Goal: Navigation & Orientation: Find specific page/section

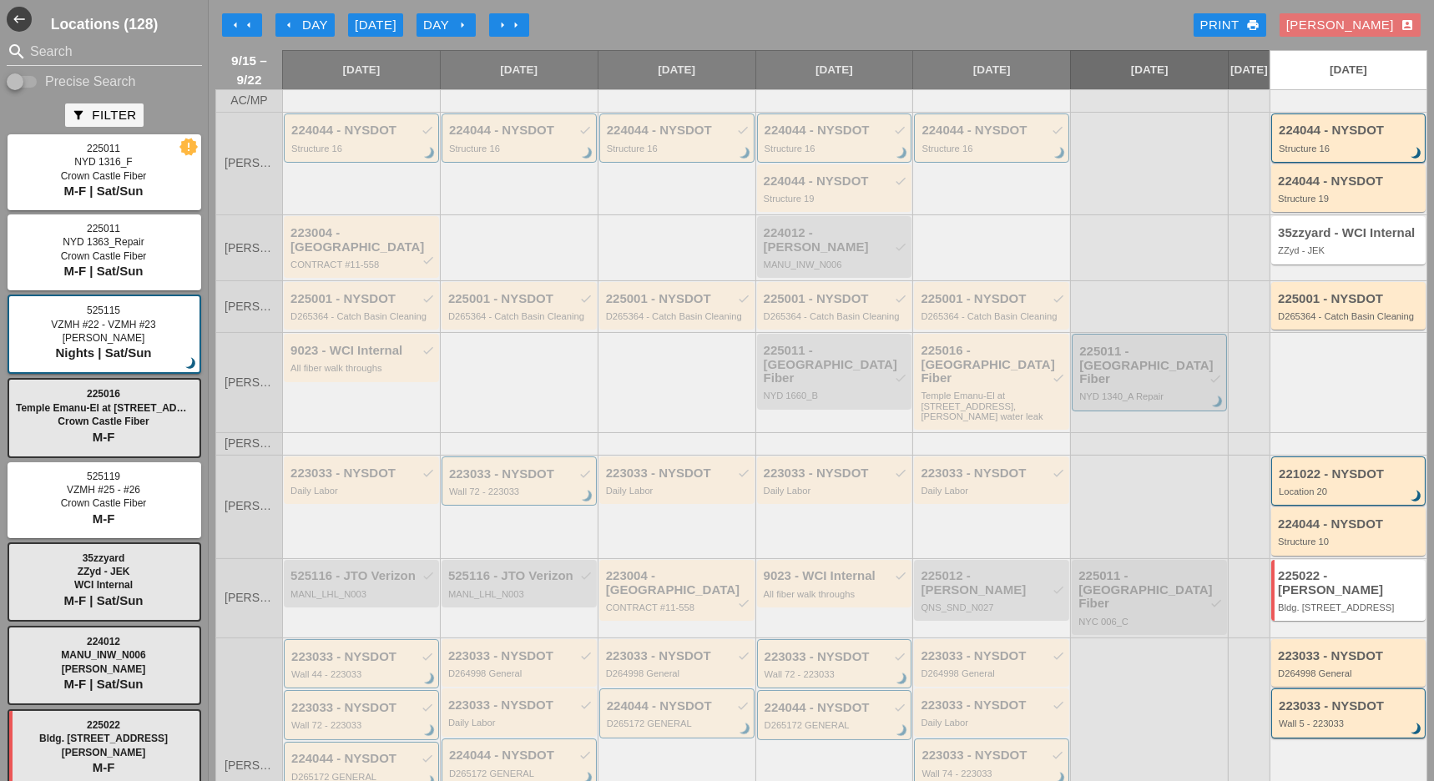
click at [444, 26] on div "Day arrow_right" at bounding box center [446, 25] width 46 height 19
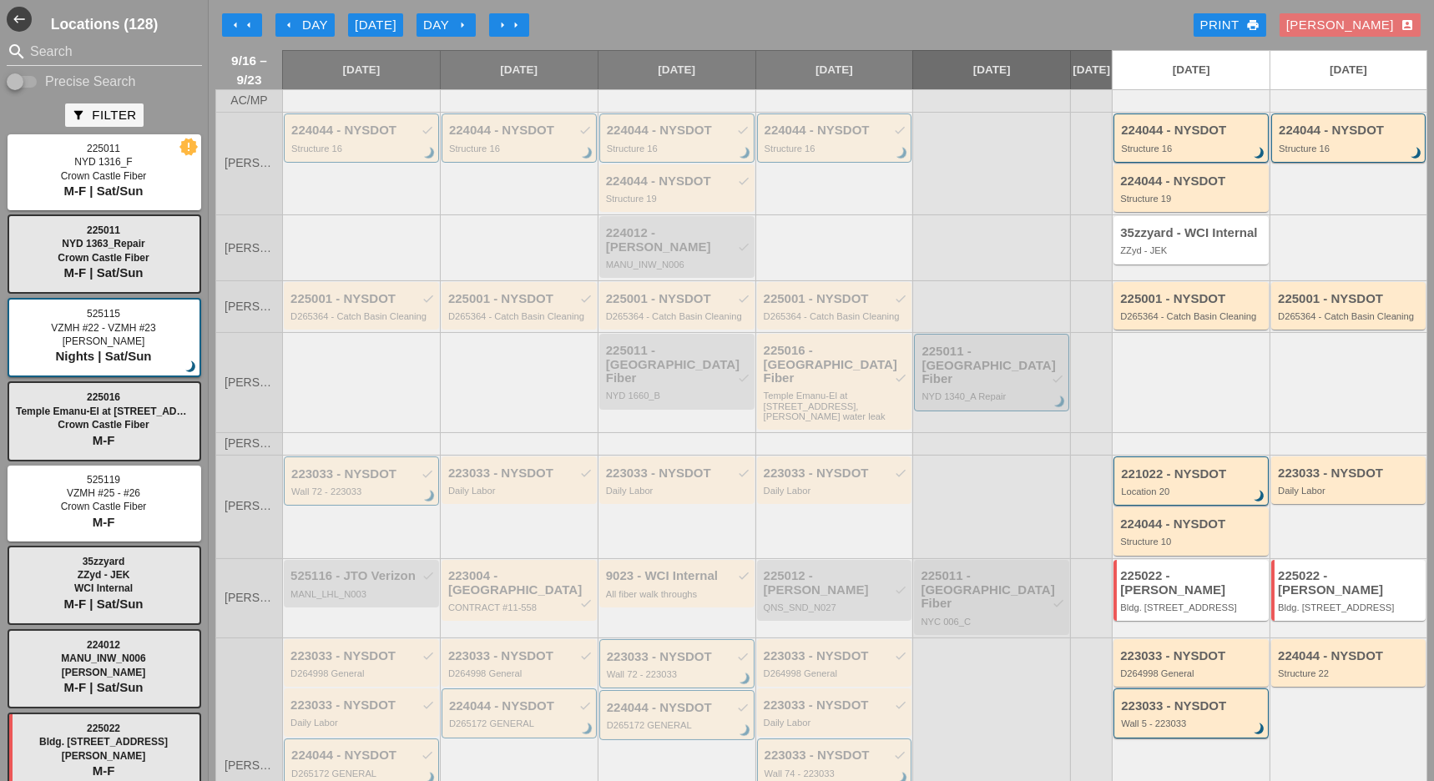
click at [455, 21] on div "Day arrow_right" at bounding box center [446, 25] width 46 height 19
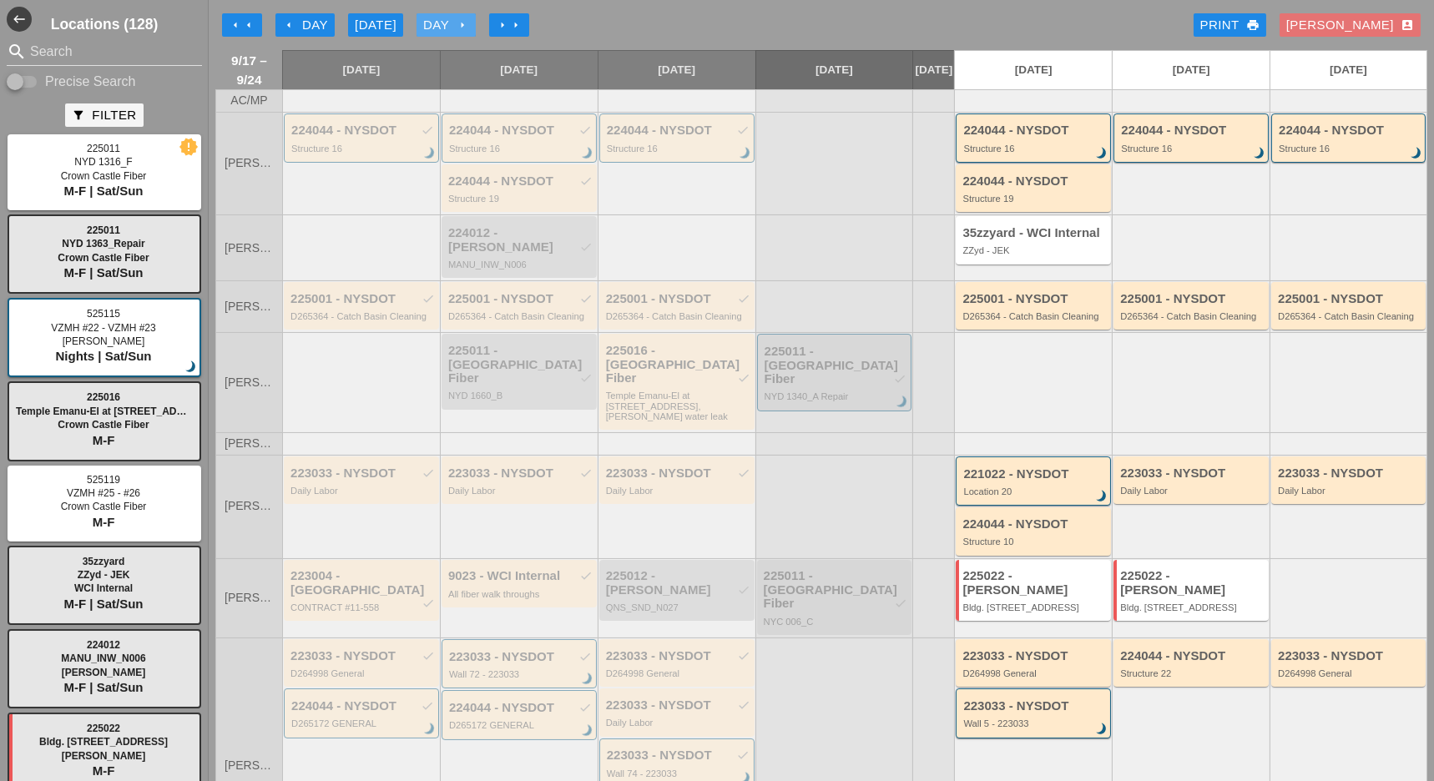
click at [452, 23] on div "Day arrow_right" at bounding box center [446, 25] width 46 height 19
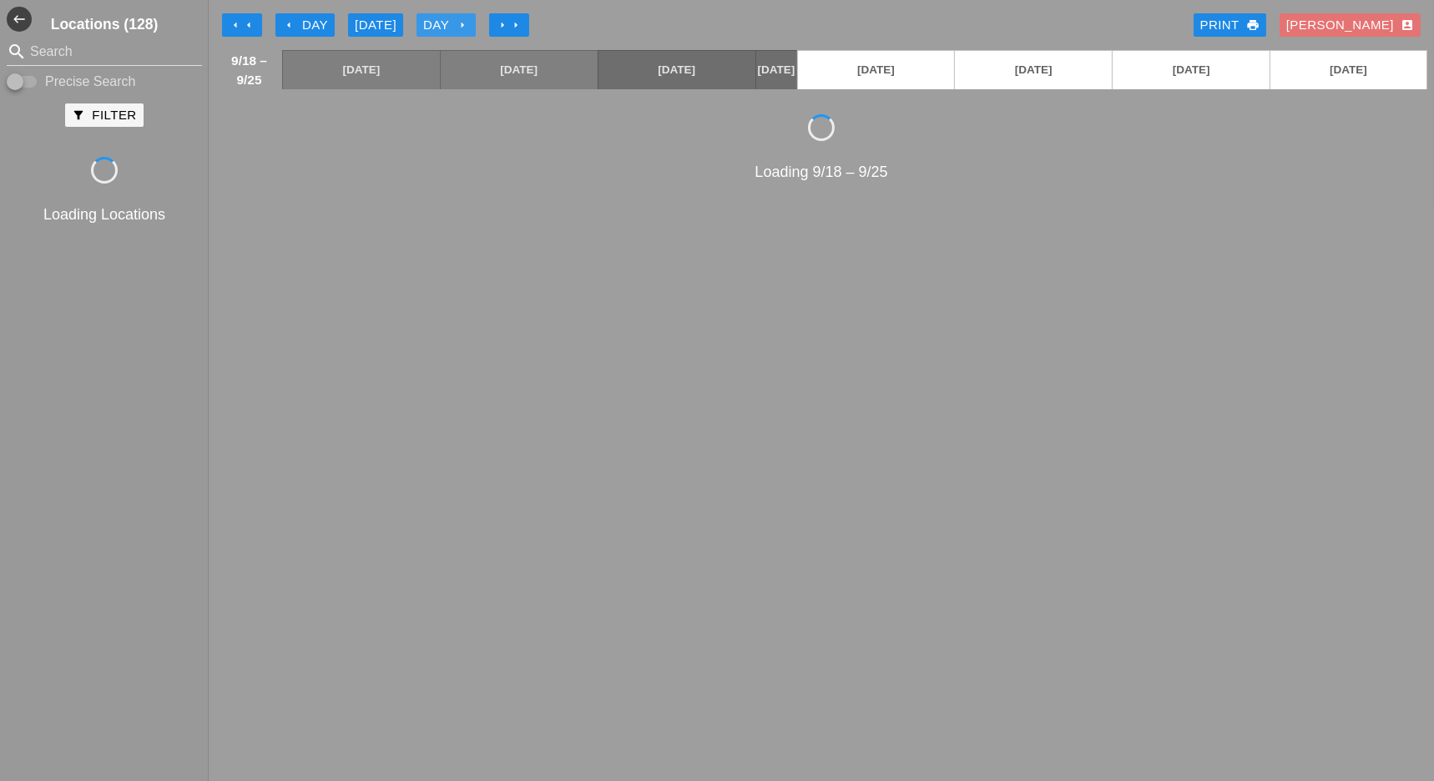
click at [452, 23] on div "Day arrow_right" at bounding box center [446, 25] width 46 height 19
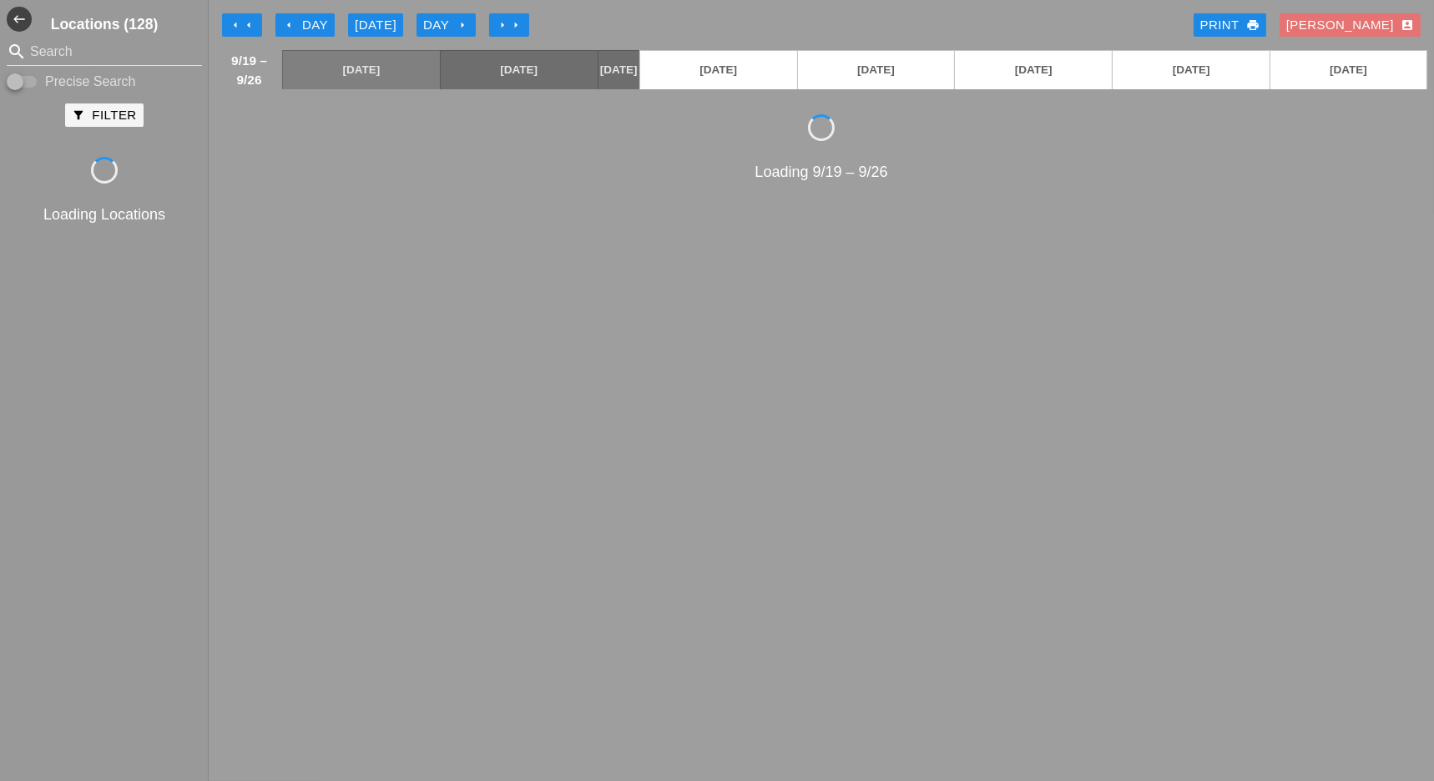
click at [368, 18] on div "[DATE]" at bounding box center [376, 25] width 42 height 19
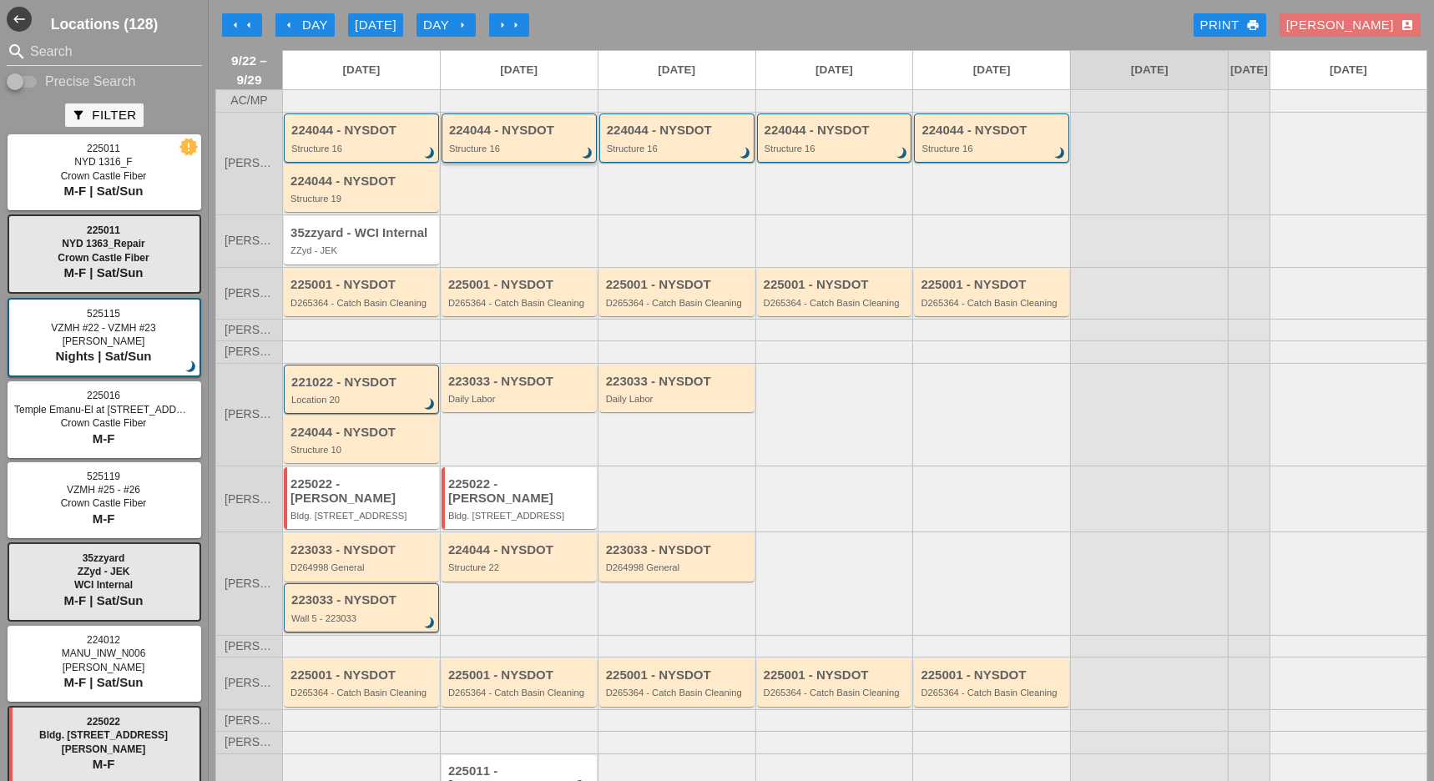
click at [499, 138] on div "224044 - NYSDOT" at bounding box center [520, 131] width 143 height 14
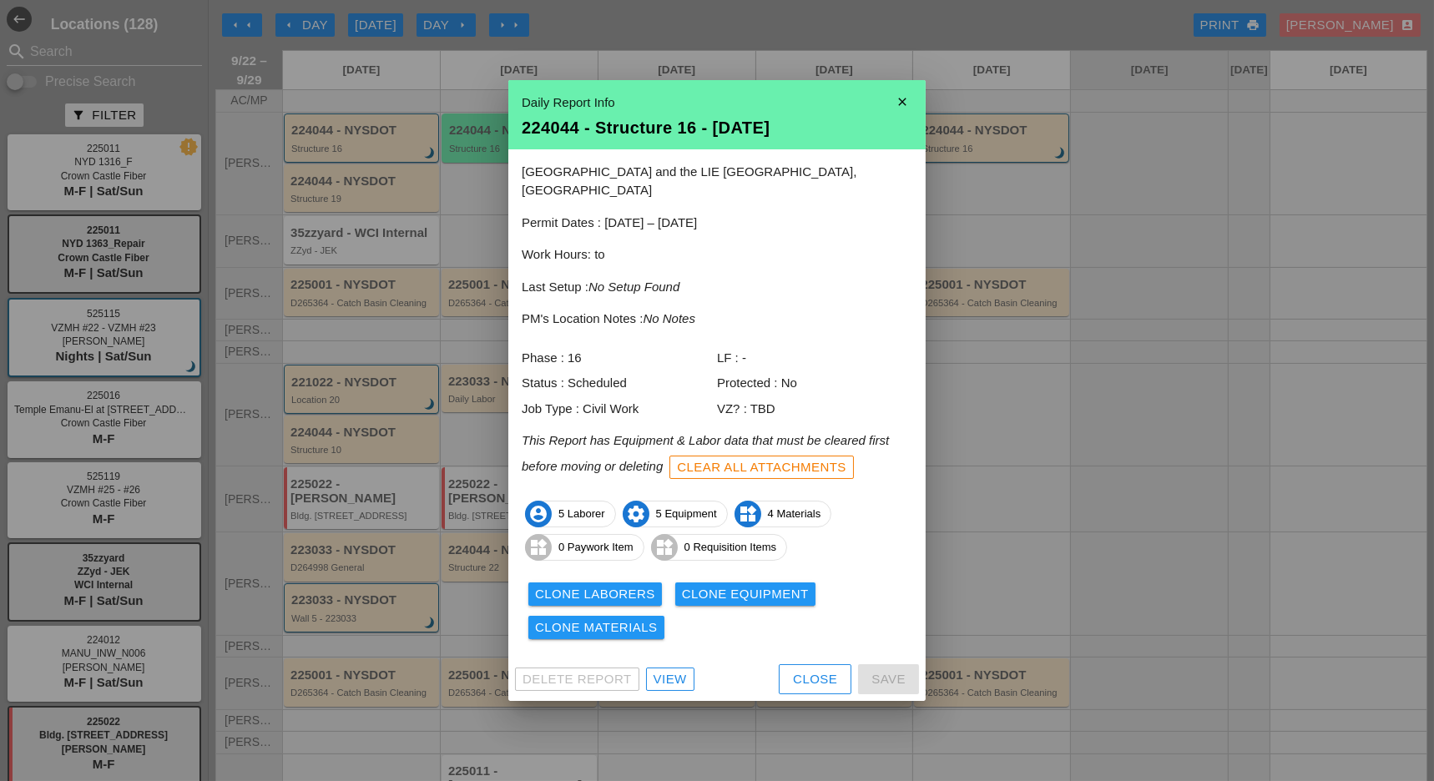
click at [681, 670] on div "View" at bounding box center [669, 679] width 33 height 19
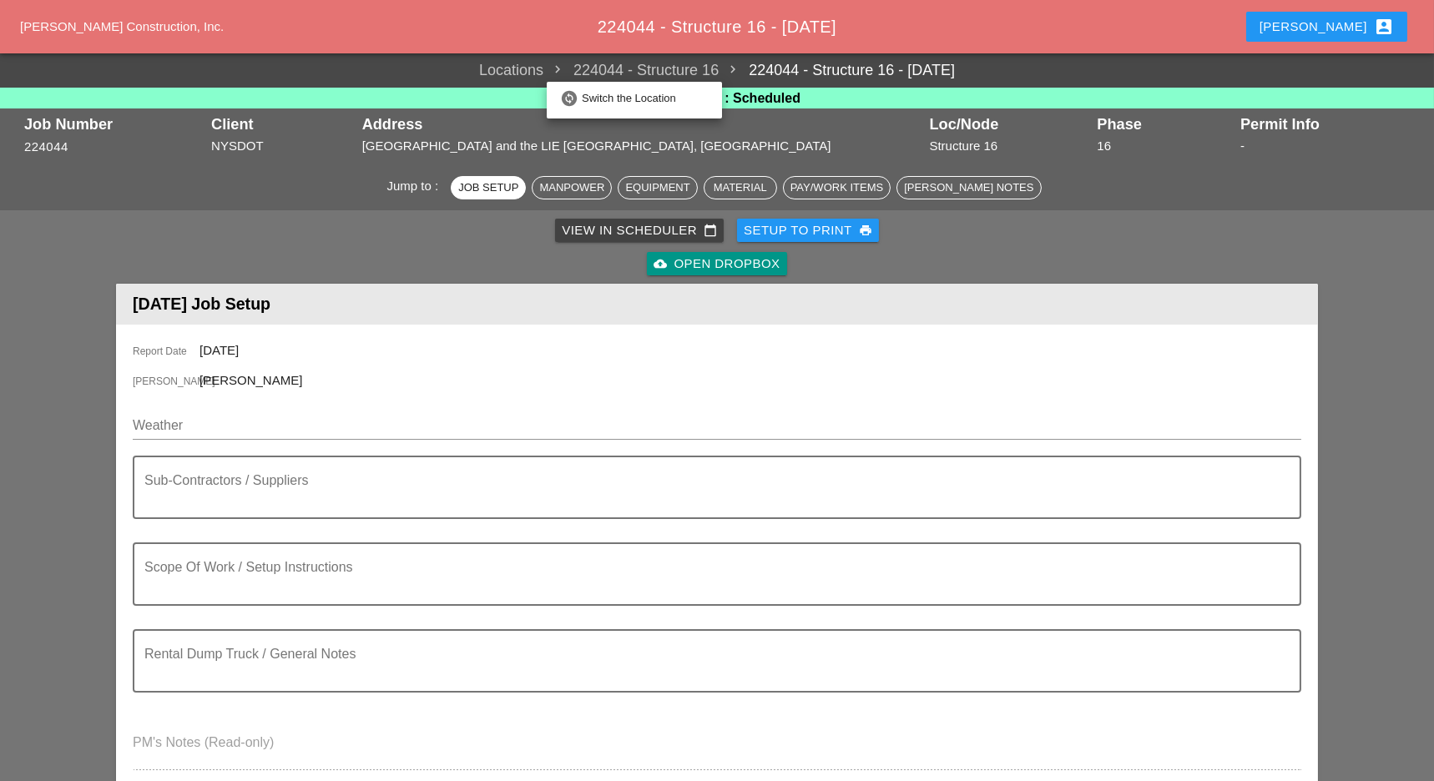
click at [664, 67] on span "224044 - Structure 16" at bounding box center [630, 70] width 175 height 23
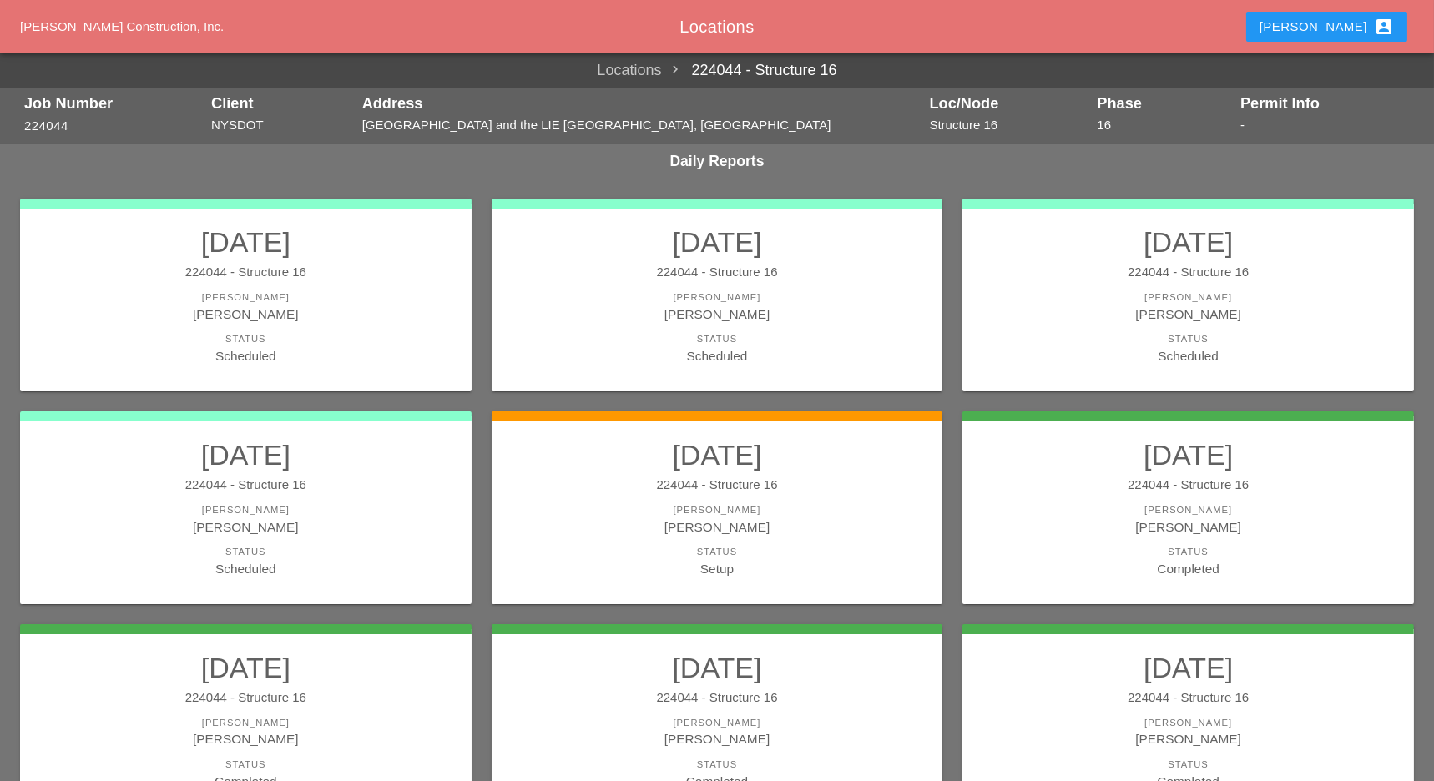
click at [793, 68] on link "224044 - Structure 16" at bounding box center [748, 70] width 175 height 23
click at [729, 65] on link "224044 - Structure 16" at bounding box center [748, 70] width 175 height 23
click at [658, 69] on link "Locations" at bounding box center [629, 70] width 64 height 23
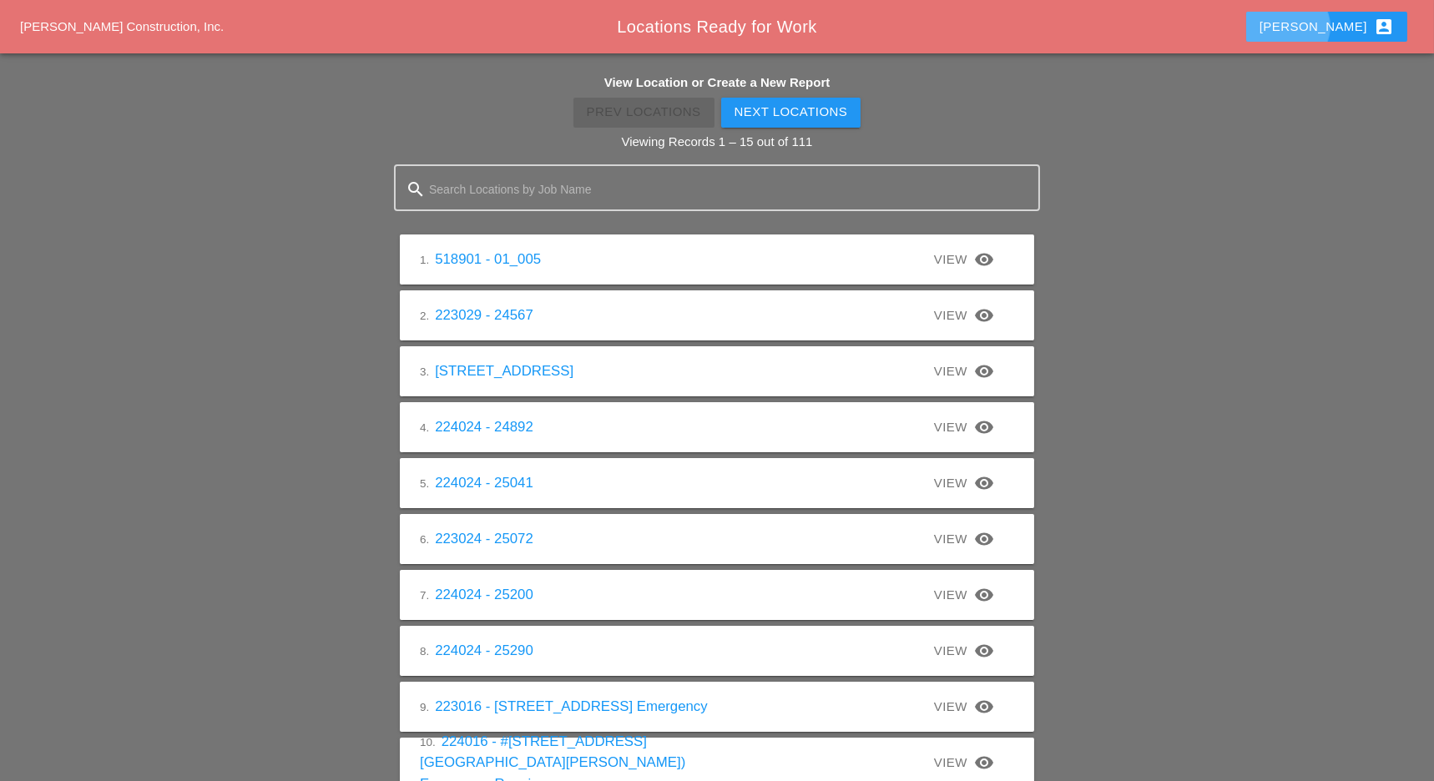
click at [1330, 27] on button "Luca account_box" at bounding box center [1326, 27] width 161 height 30
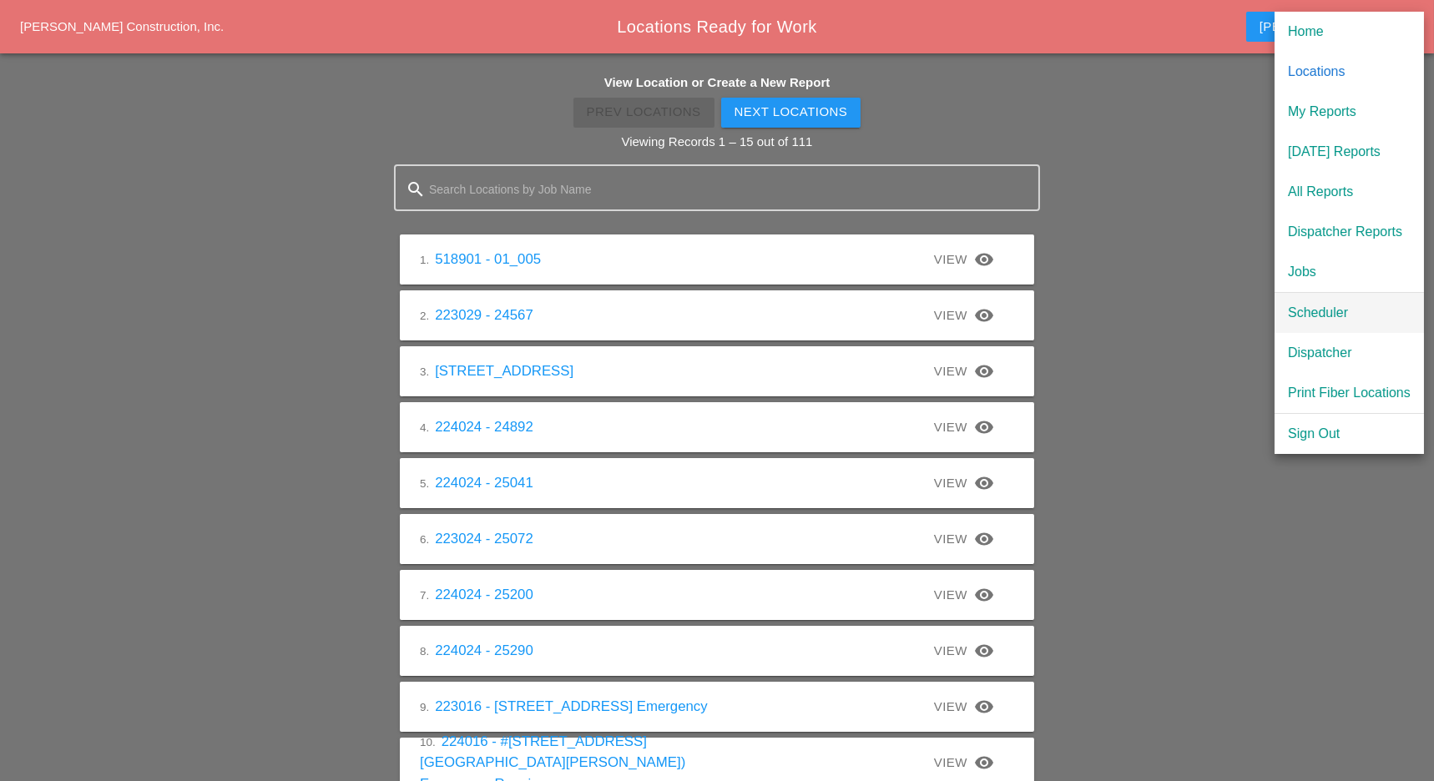
click at [1304, 311] on div "Scheduler" at bounding box center [1349, 313] width 123 height 20
